Goal: Check status: Check status

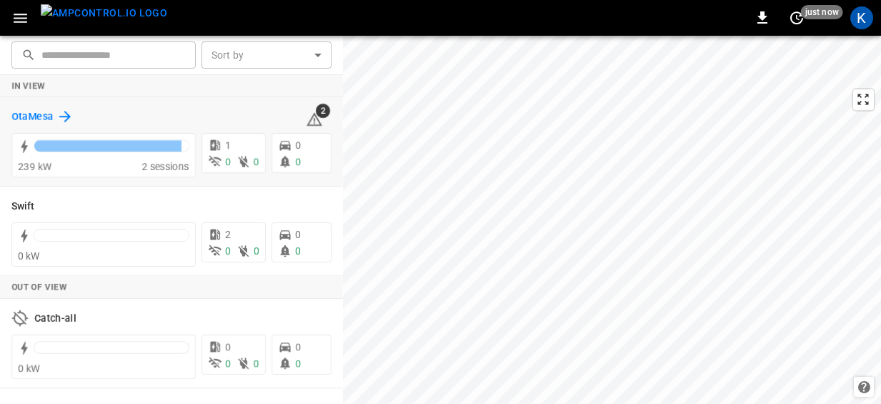
click at [34, 114] on h6 "OtaMesa" at bounding box center [32, 117] width 42 height 16
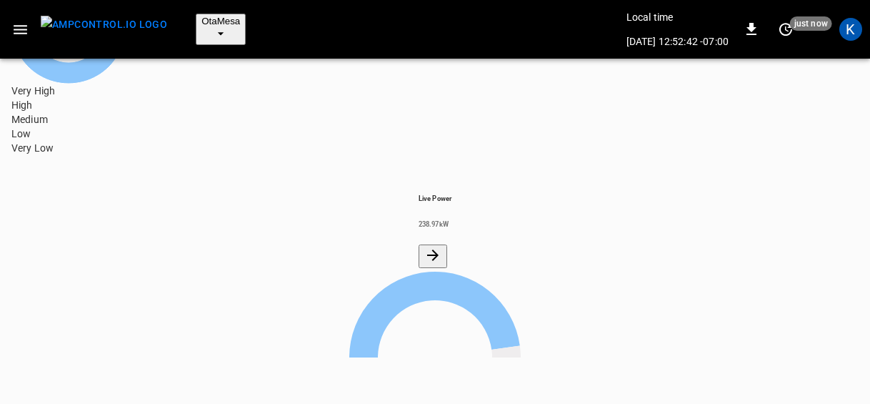
scroll to position [219, 0]
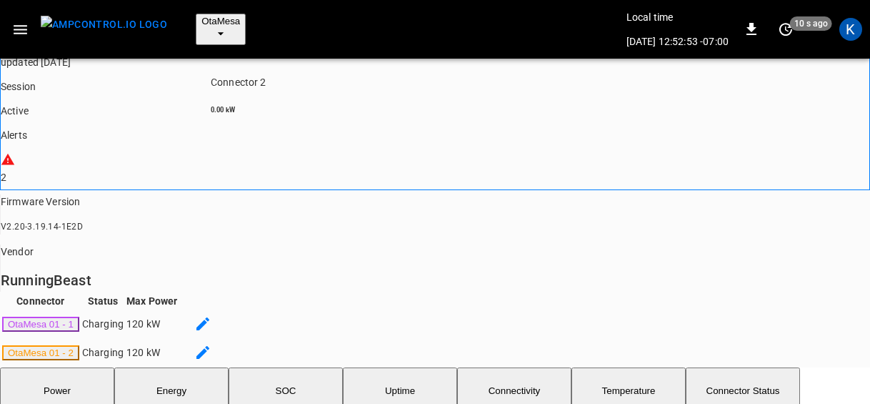
scroll to position [200, 0]
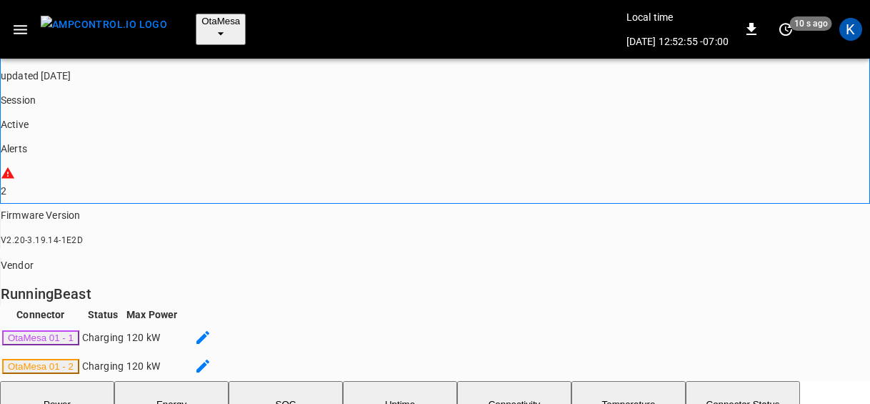
click at [298, 381] on button "SOC" at bounding box center [286, 404] width 114 height 46
click at [186, 381] on button "Energy" at bounding box center [171, 404] width 114 height 46
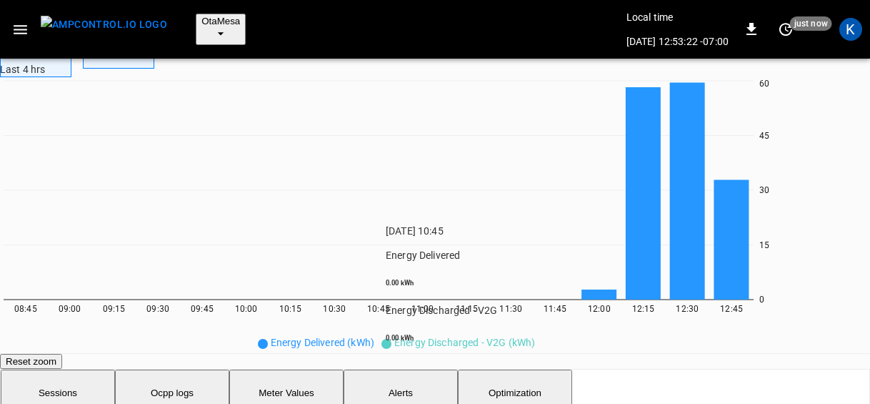
scroll to position [692, 0]
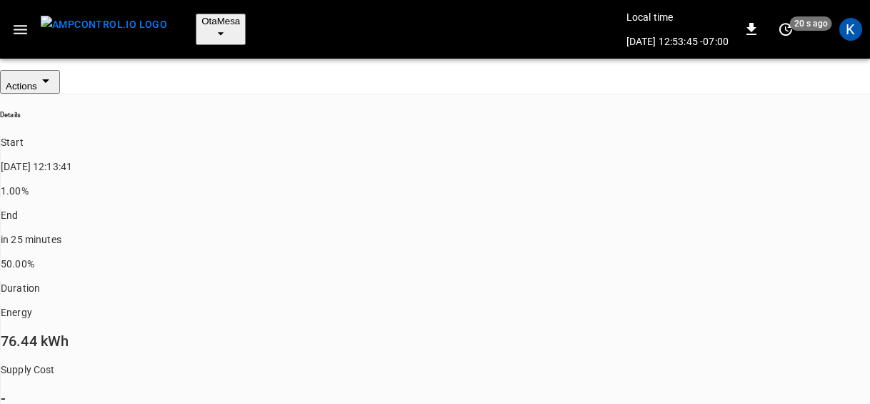
scroll to position [160, 0]
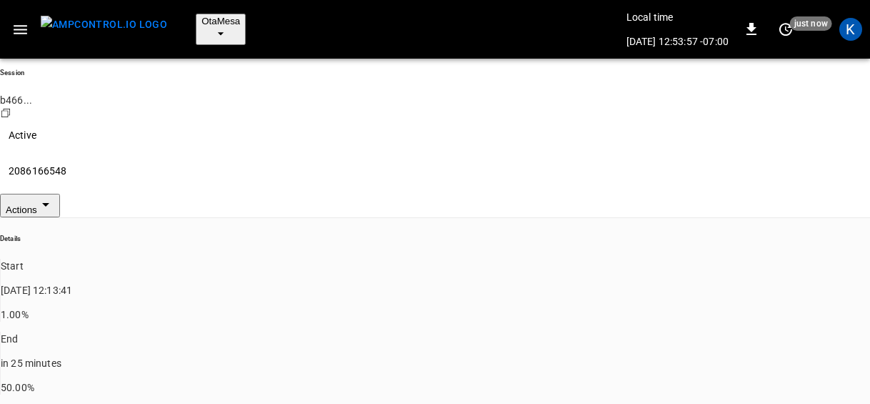
scroll to position [0, 0]
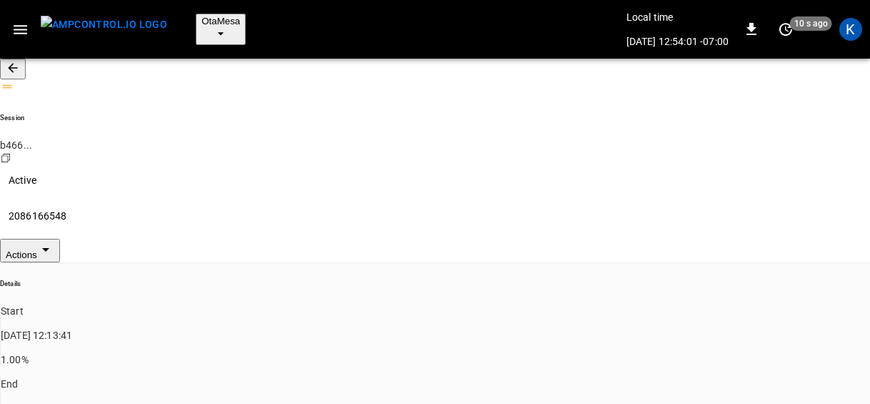
click at [17, 63] on icon "button" at bounding box center [12, 67] width 9 height 9
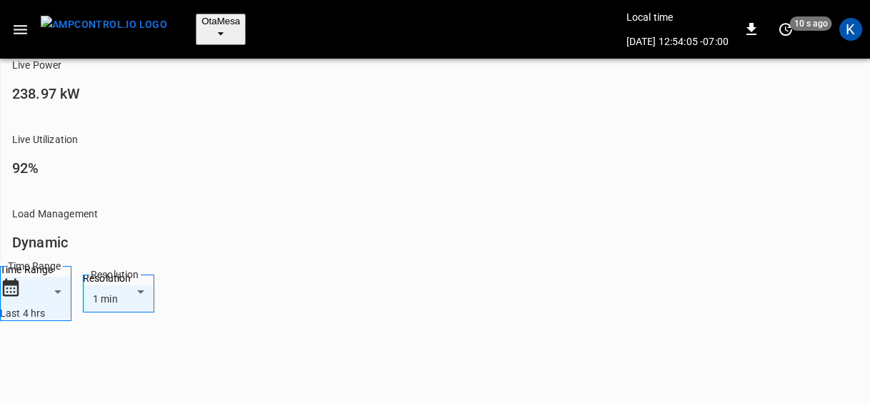
scroll to position [589, 0]
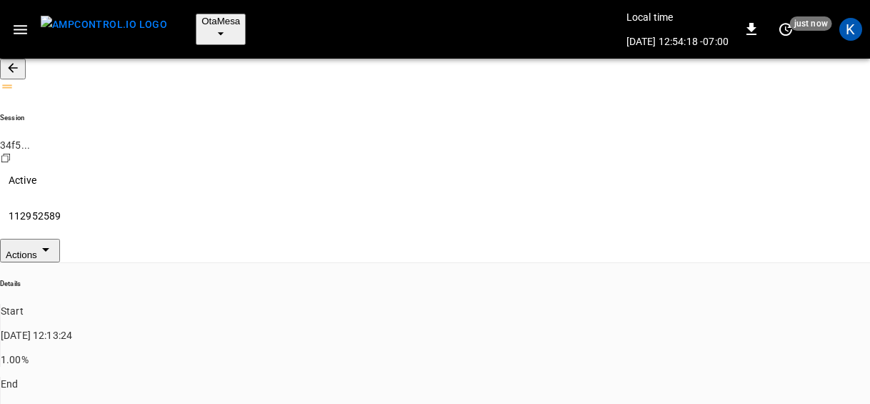
click at [20, 61] on icon "button" at bounding box center [13, 68] width 14 height 14
